Goal: Task Accomplishment & Management: Manage account settings

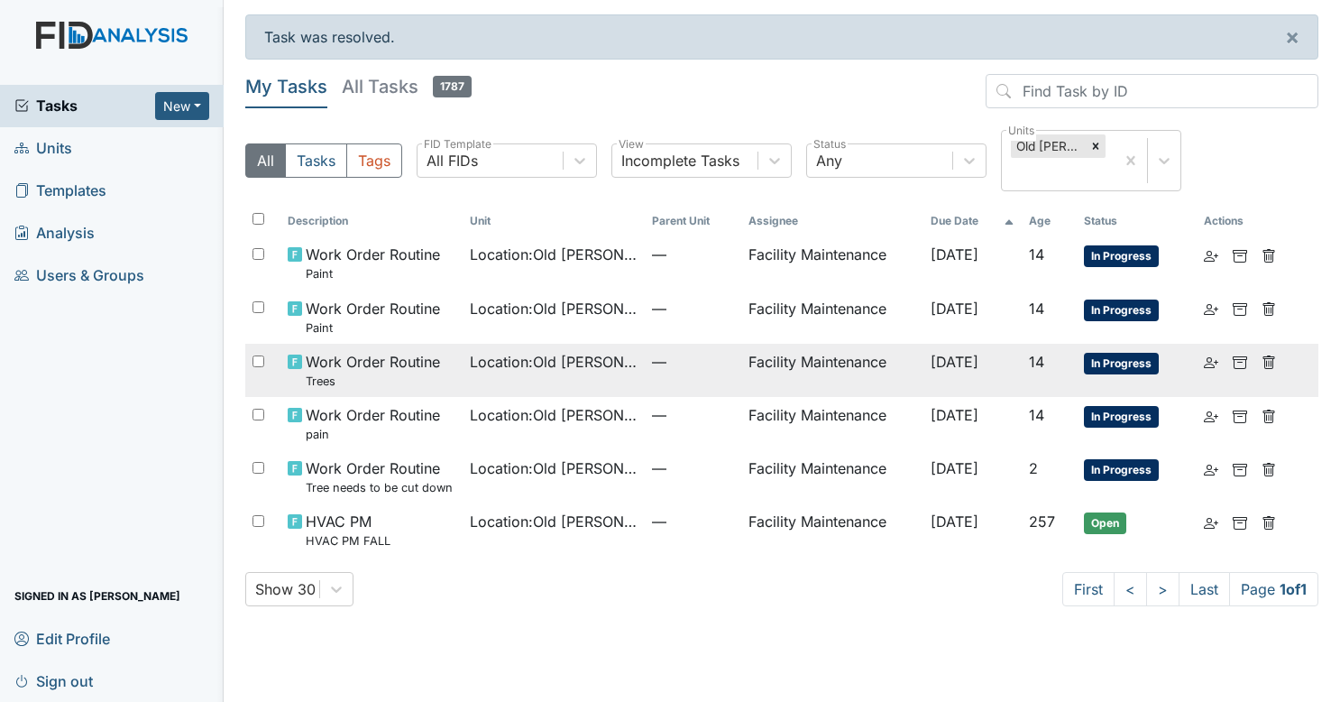
click at [557, 365] on span "Location : Old Roper Rd." at bounding box center [554, 362] width 168 height 22
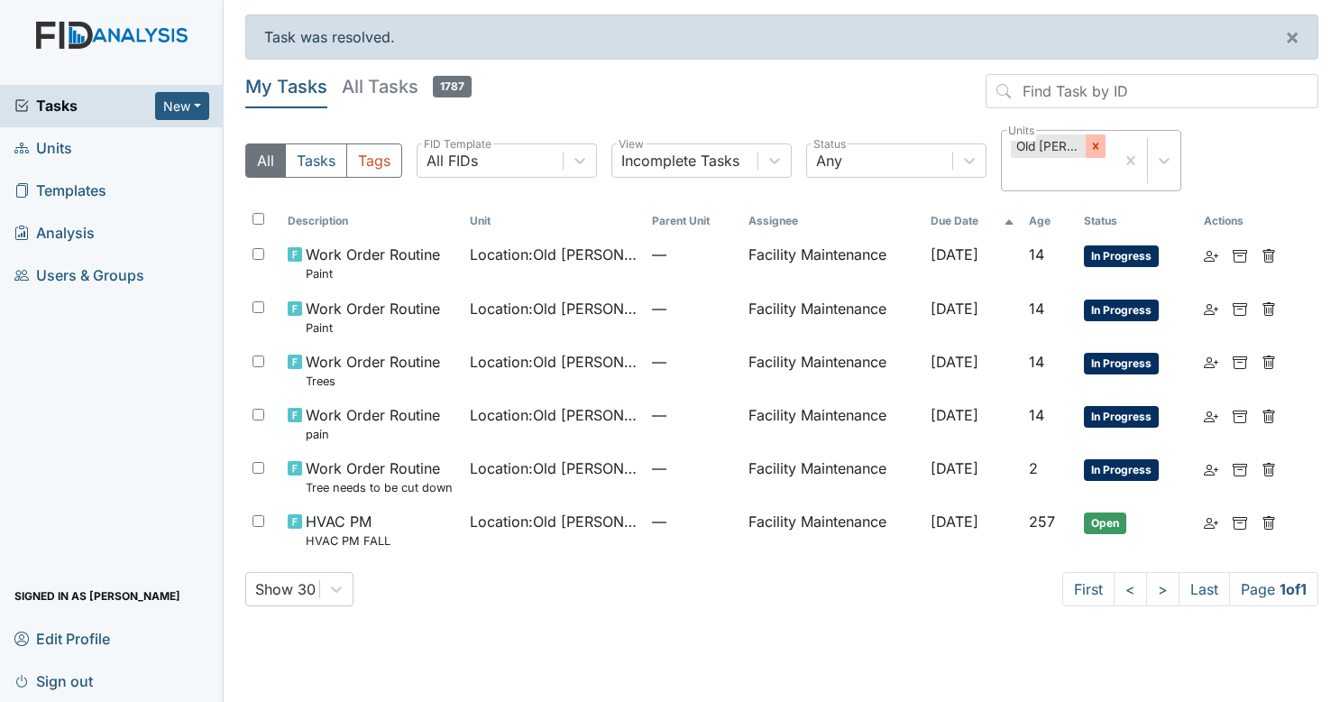
click at [1095, 142] on icon at bounding box center [1096, 146] width 13 height 13
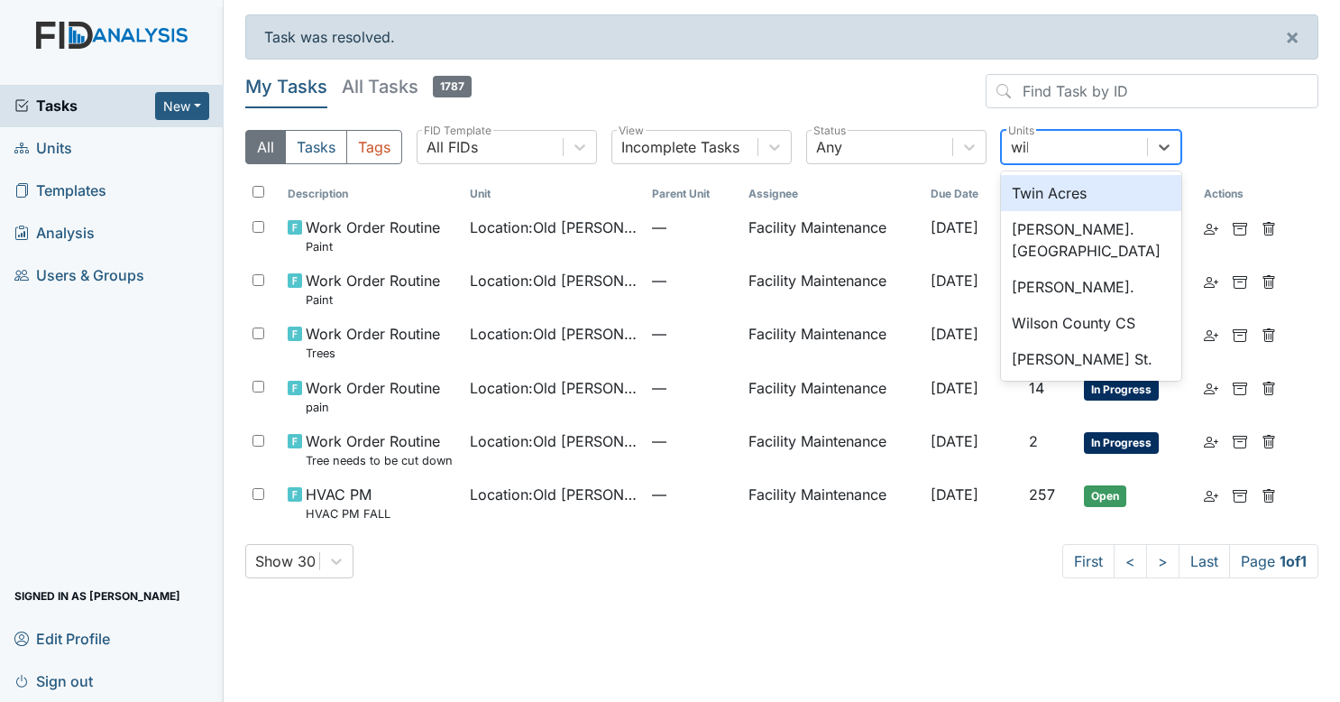
type input "wils"
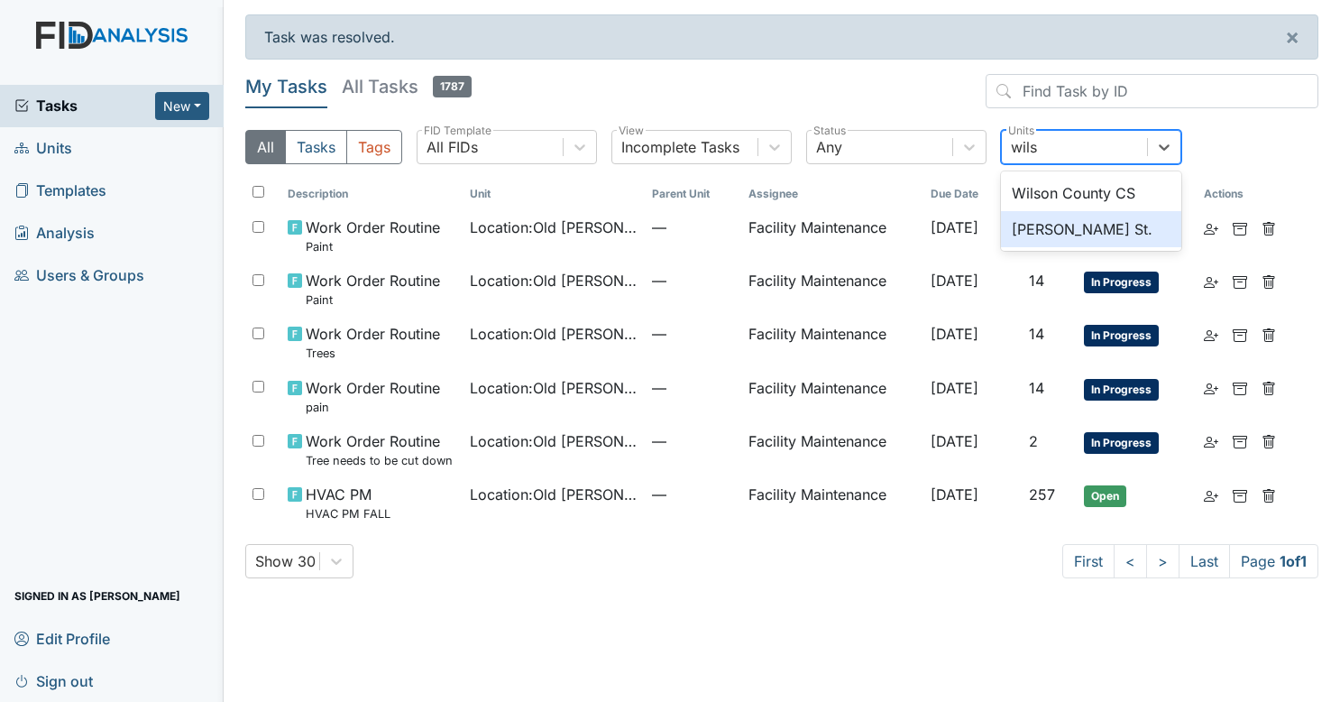
click at [1061, 215] on div "[PERSON_NAME] St." at bounding box center [1091, 229] width 180 height 36
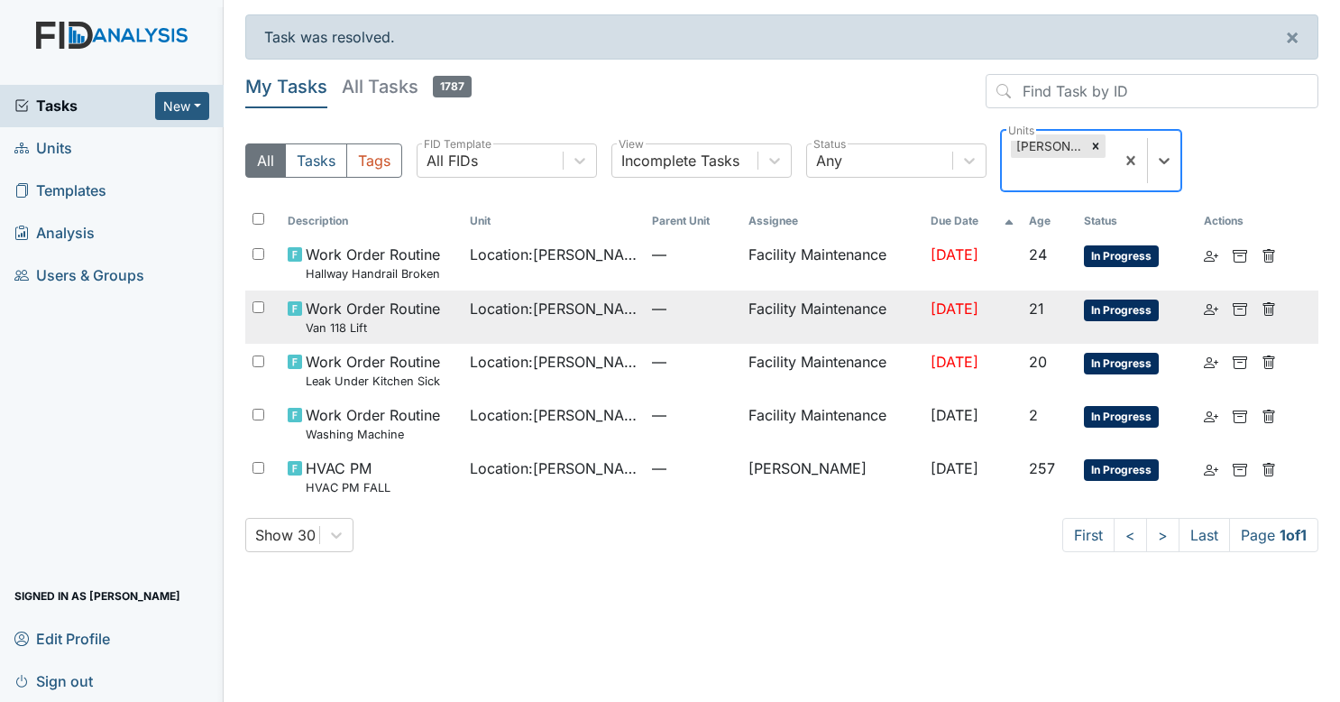
click at [584, 292] on td "Location : Wilson St." at bounding box center [554, 316] width 182 height 53
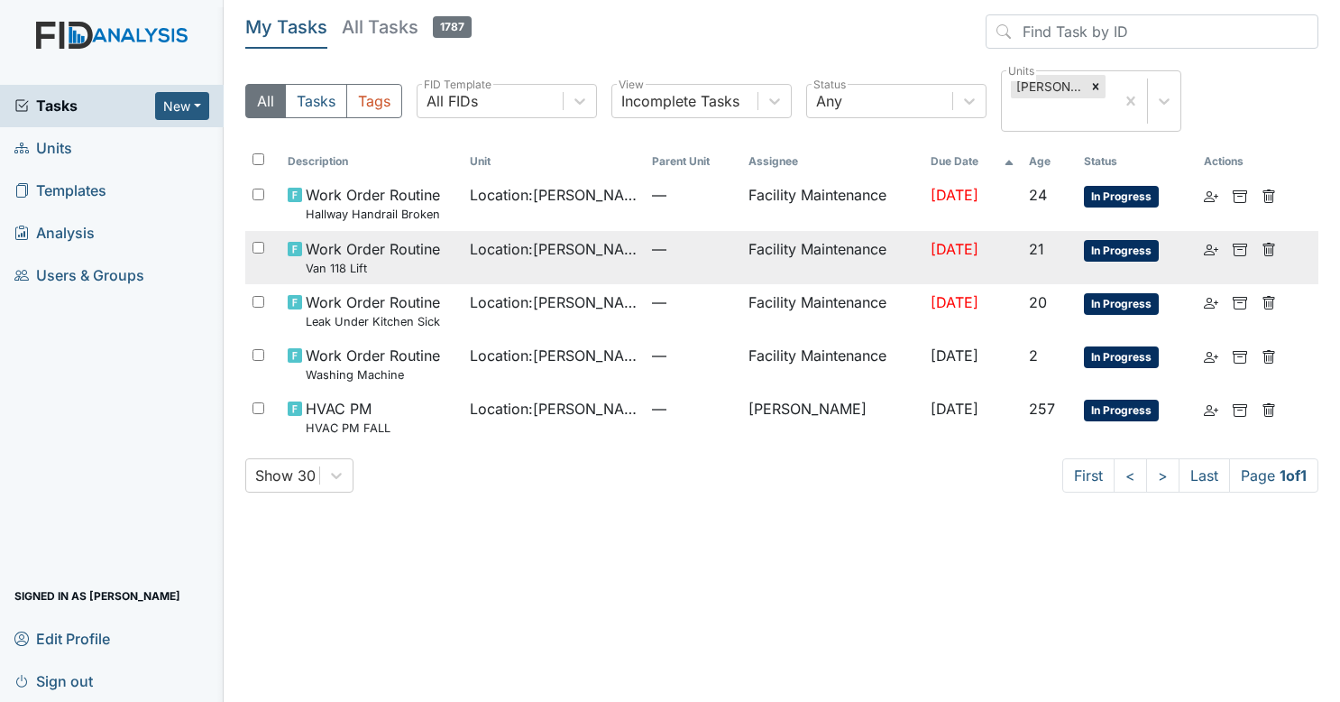
click at [667, 238] on span "—" at bounding box center [693, 249] width 83 height 22
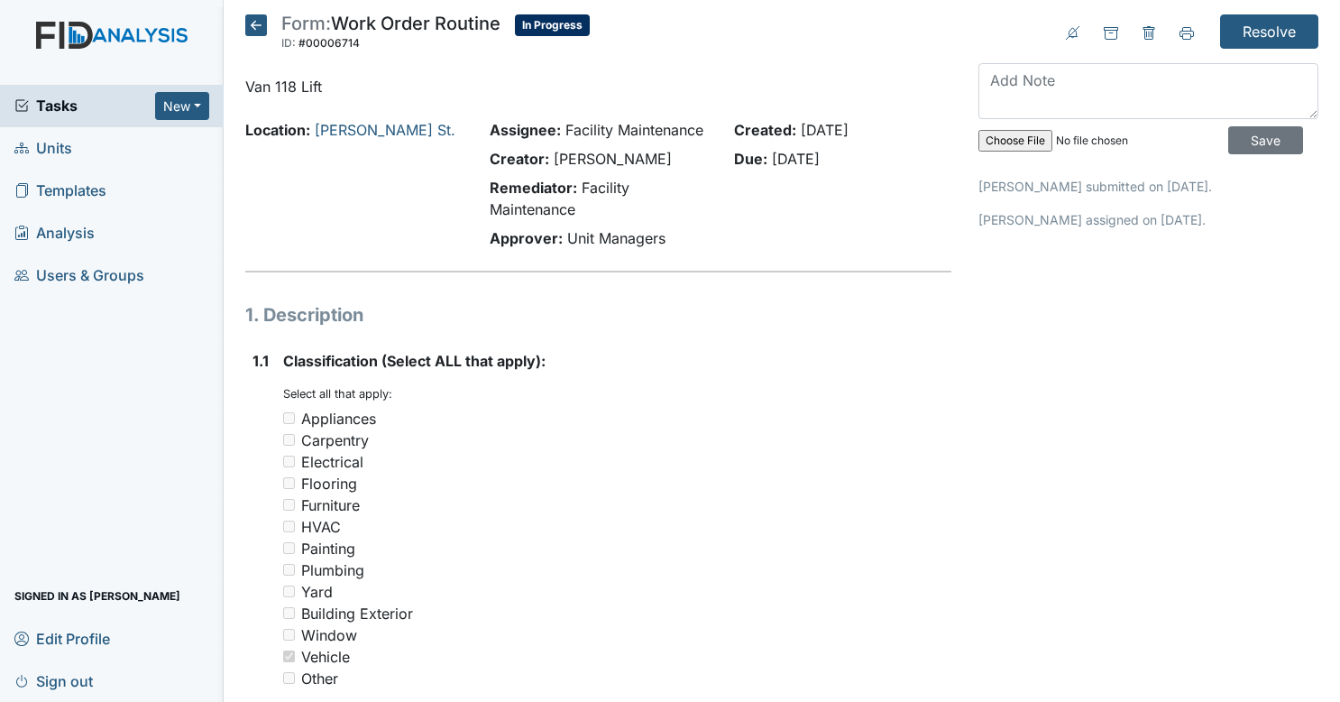
click at [246, 21] on icon at bounding box center [256, 25] width 22 height 22
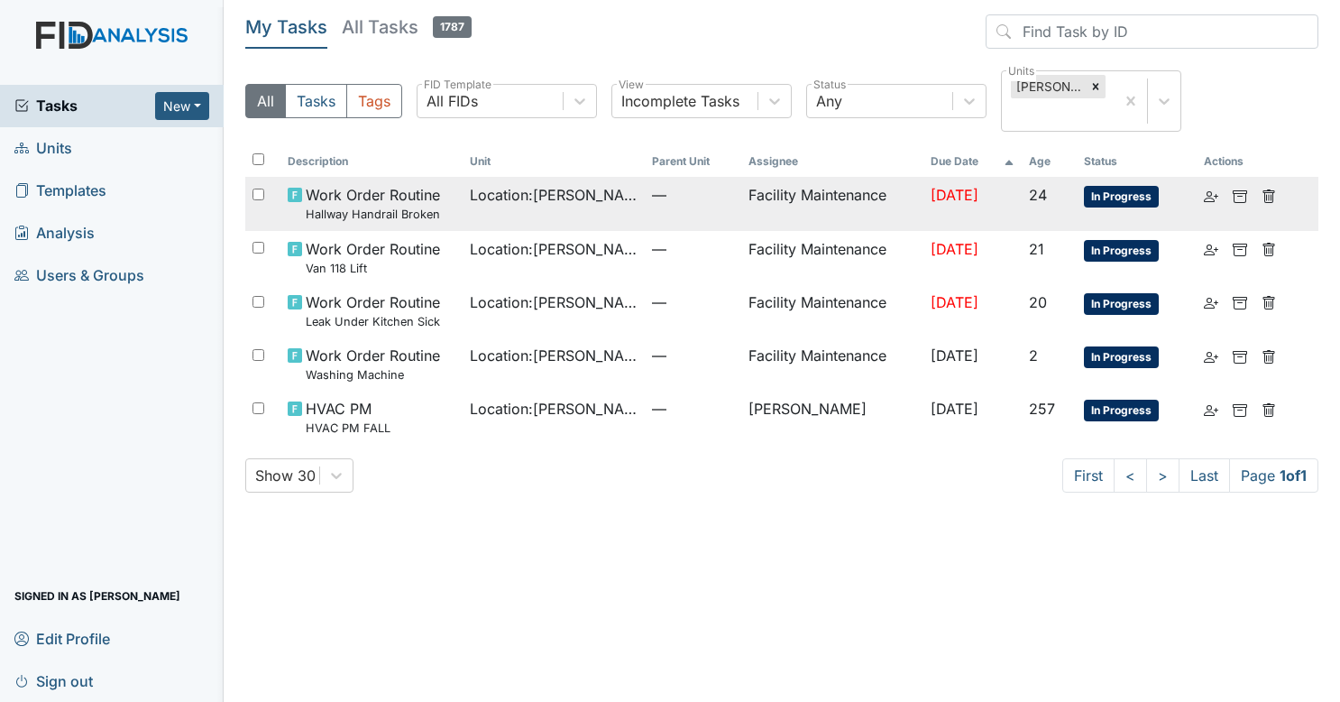
click at [520, 183] on td "Location : Wilson St." at bounding box center [554, 203] width 182 height 53
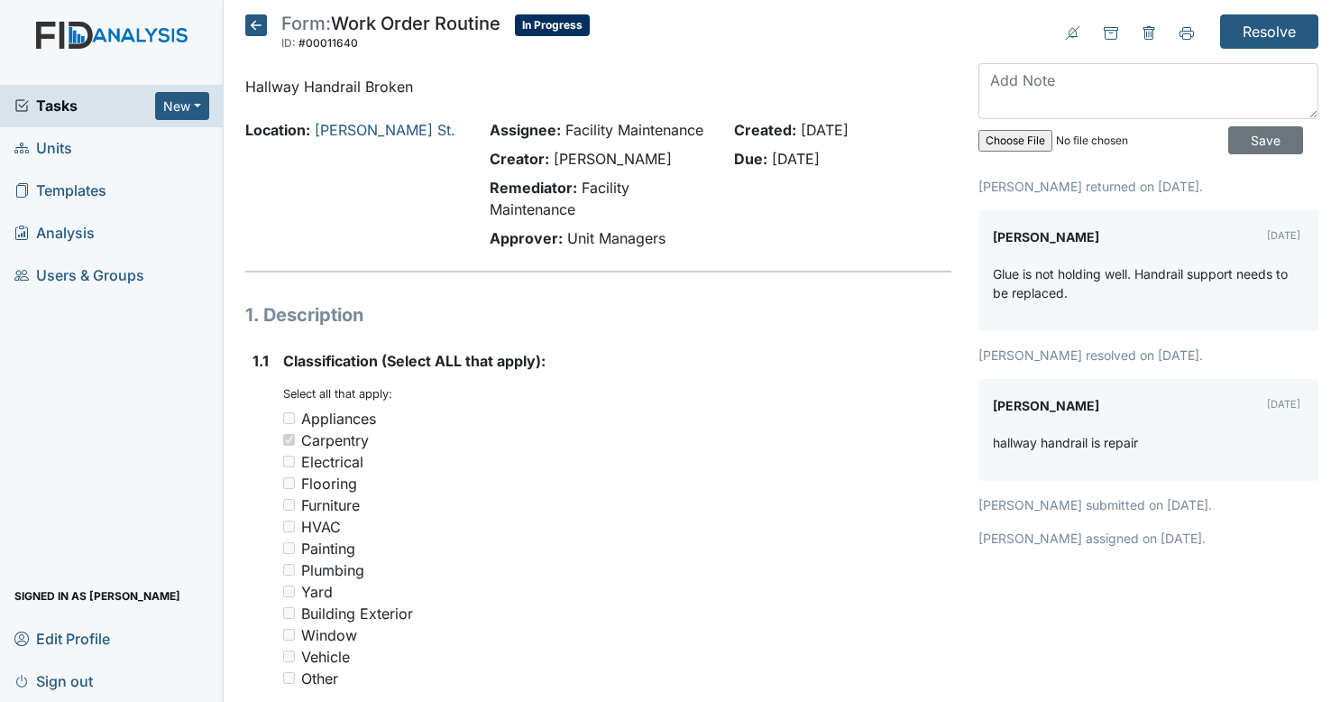
click at [250, 20] on icon at bounding box center [256, 25] width 22 height 22
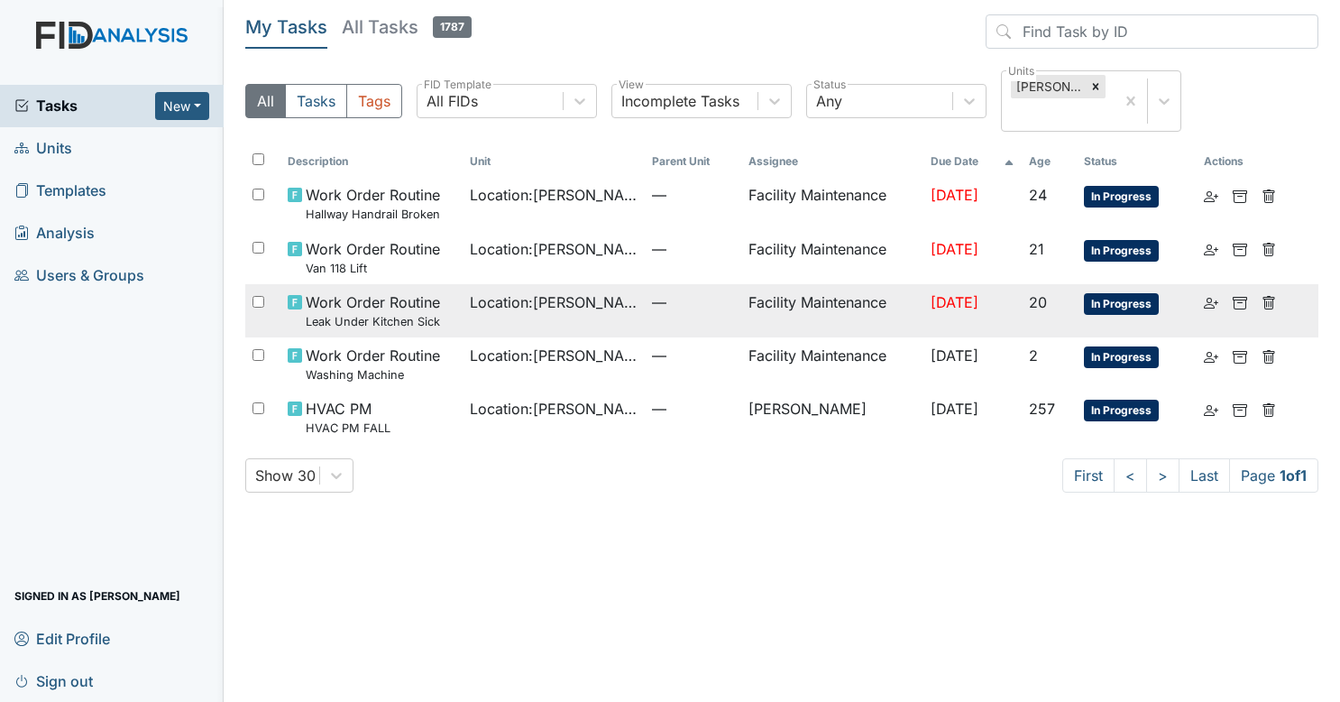
click at [563, 291] on span "Location : Wilson St." at bounding box center [554, 302] width 168 height 22
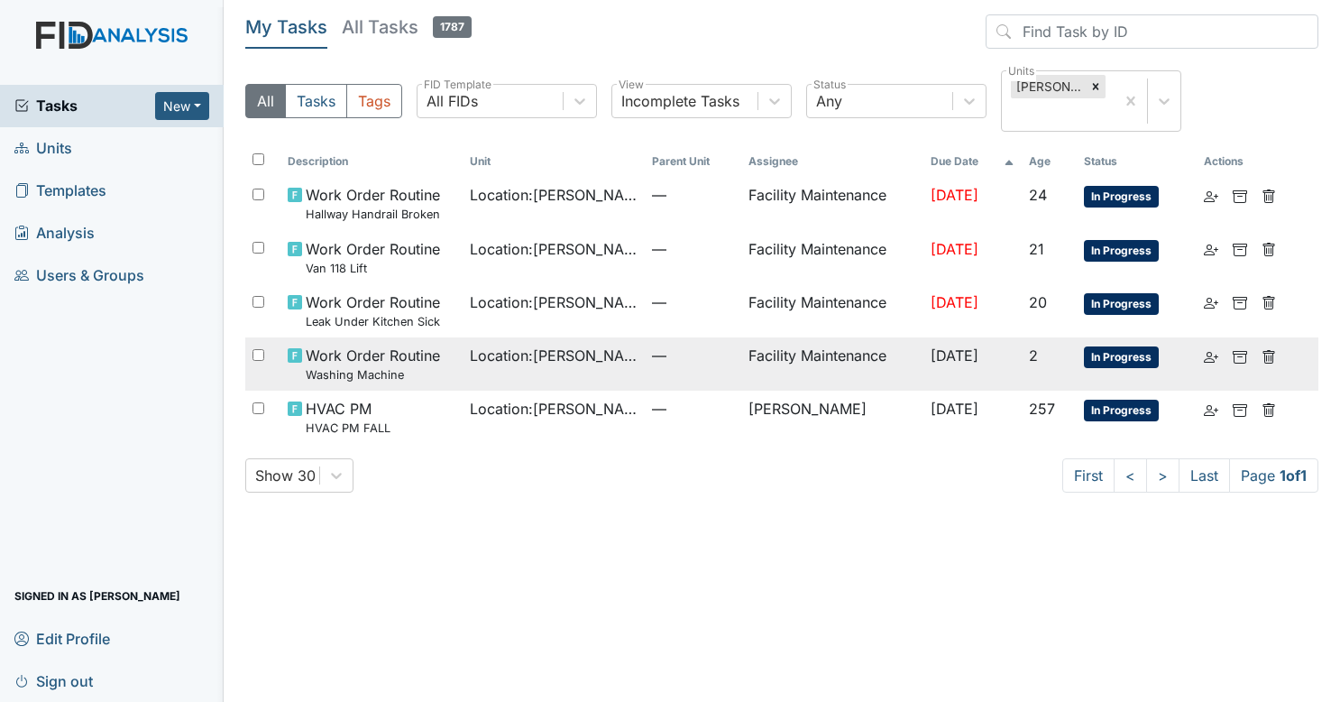
click at [505, 345] on span "Location : Wilson St." at bounding box center [554, 356] width 168 height 22
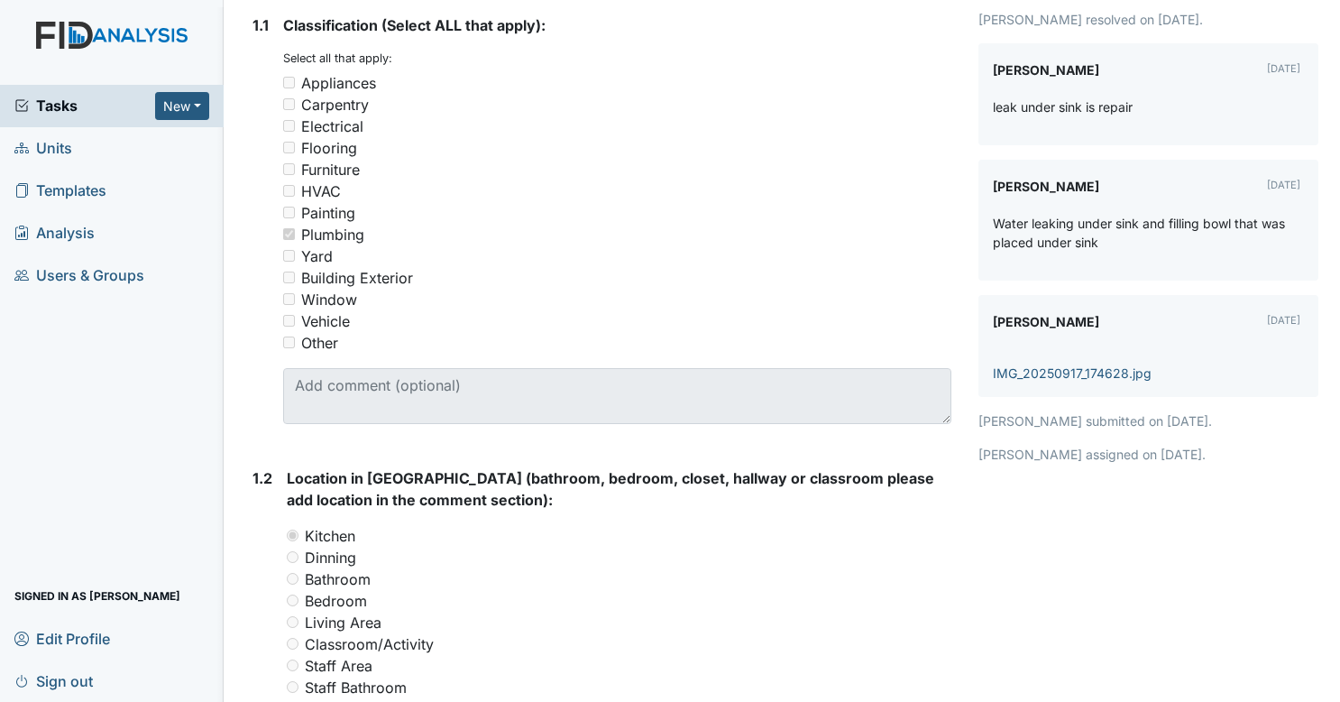
scroll to position [337, 0]
click at [1081, 372] on link "IMG_20250917_174628.jpg" at bounding box center [1072, 370] width 159 height 15
